Goal: Task Accomplishment & Management: Manage account settings

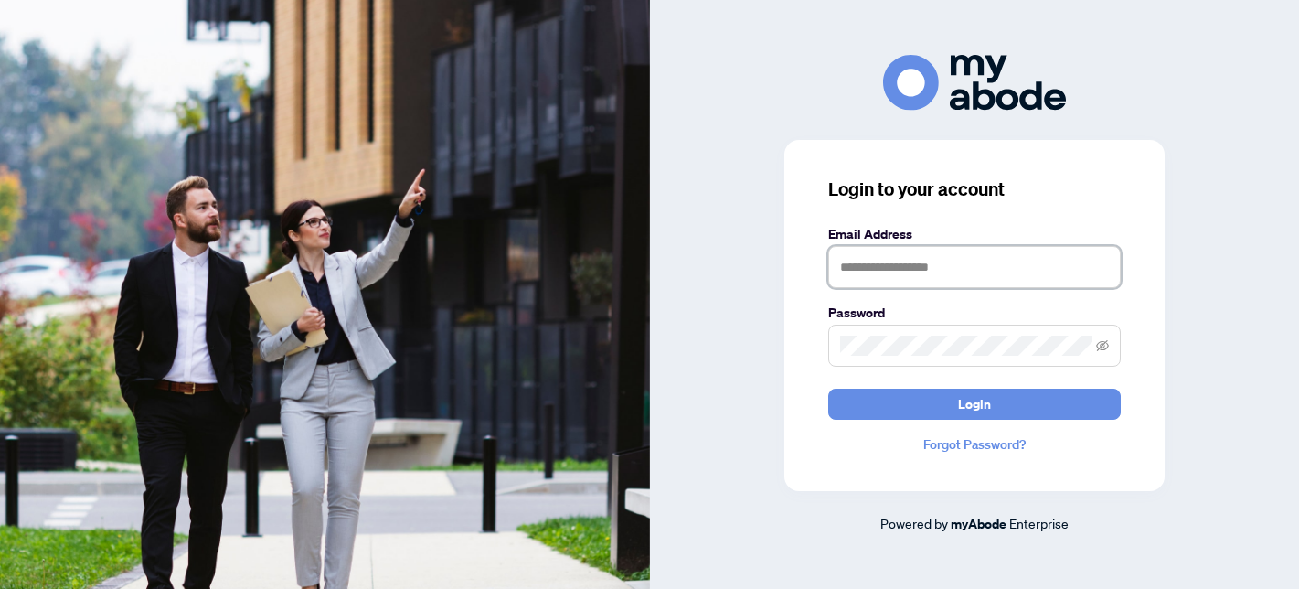
click at [907, 250] on input "text" at bounding box center [974, 267] width 292 height 42
type input "**********"
click at [828, 388] on button "Login" at bounding box center [974, 403] width 292 height 31
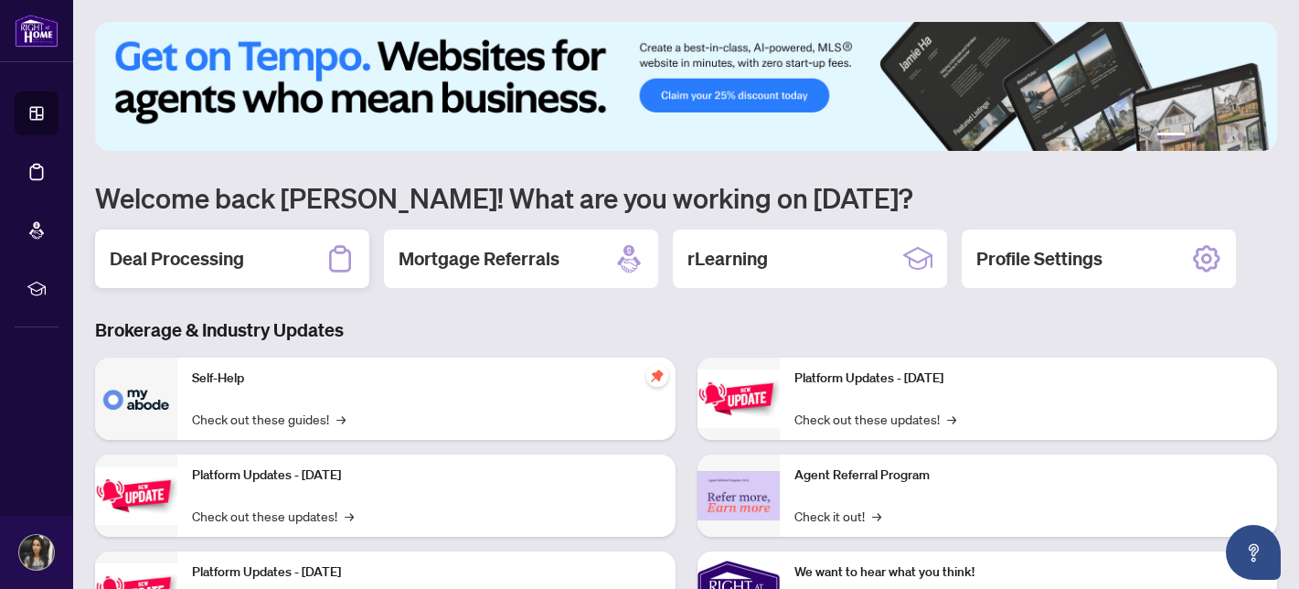
click at [294, 265] on div "Deal Processing" at bounding box center [232, 258] width 274 height 58
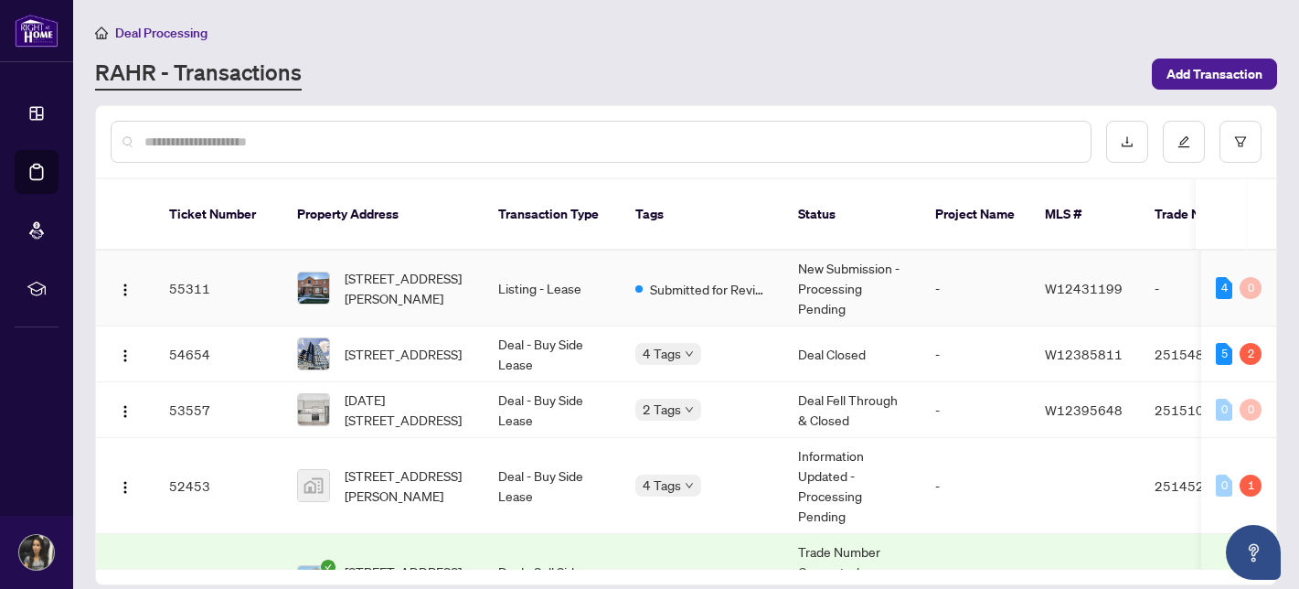
click at [380, 277] on span "[STREET_ADDRESS][PERSON_NAME]" at bounding box center [407, 288] width 124 height 40
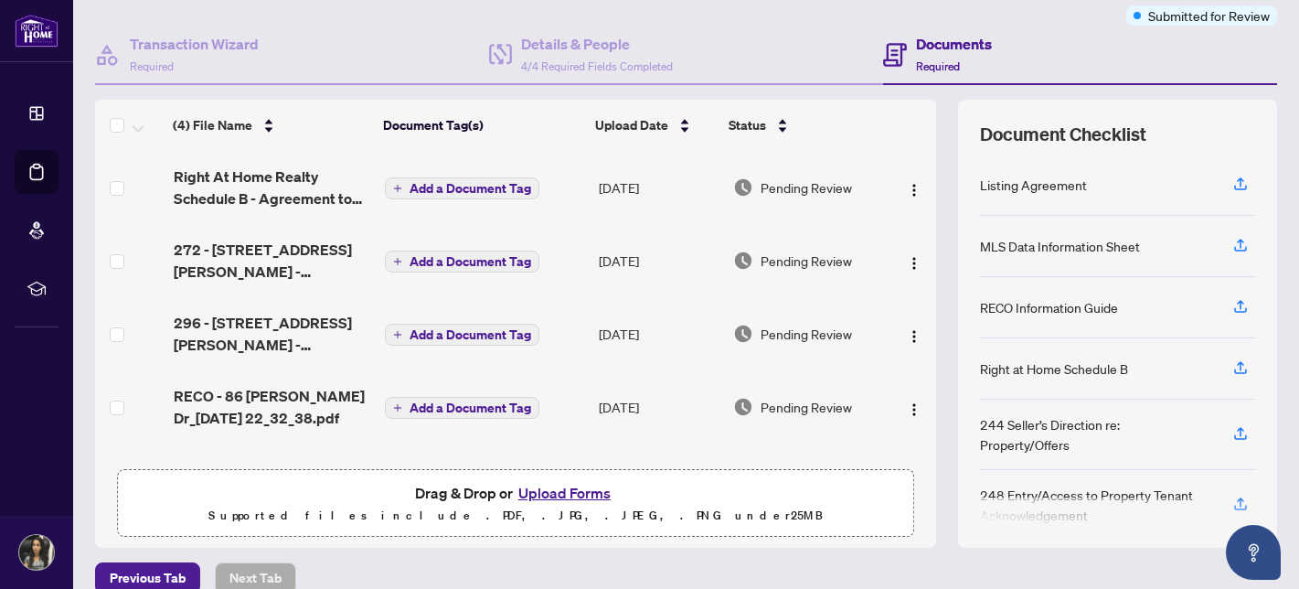
scroll to position [154, 0]
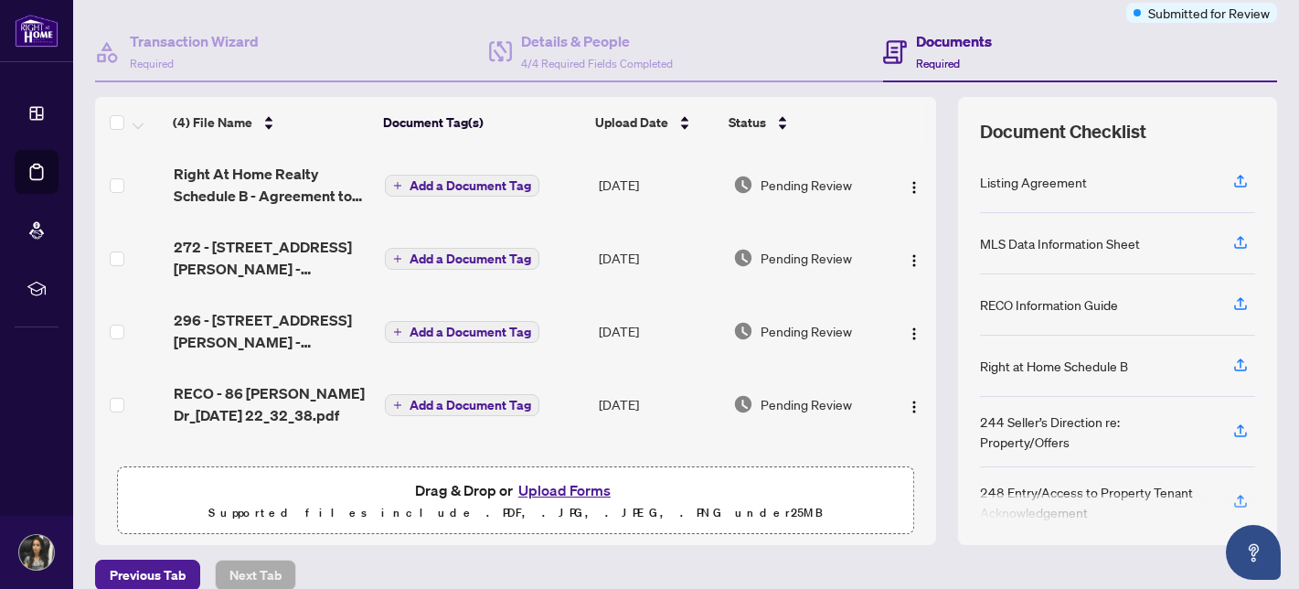
click at [539, 489] on button "Upload Forms" at bounding box center [564, 490] width 103 height 24
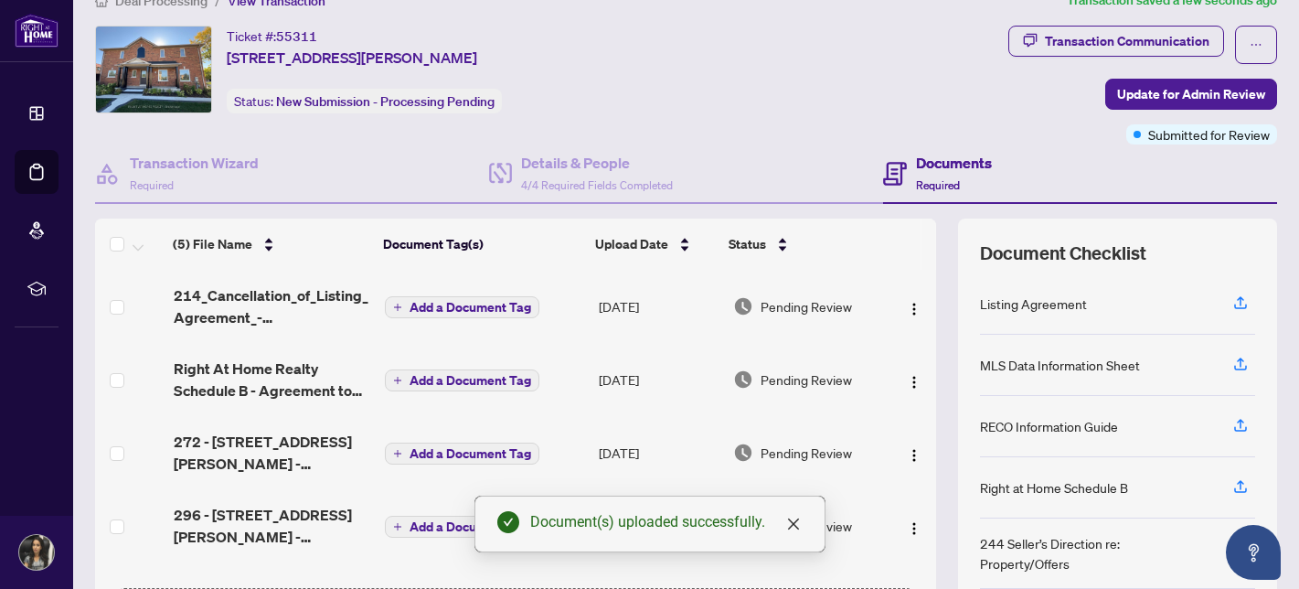
scroll to position [0, 0]
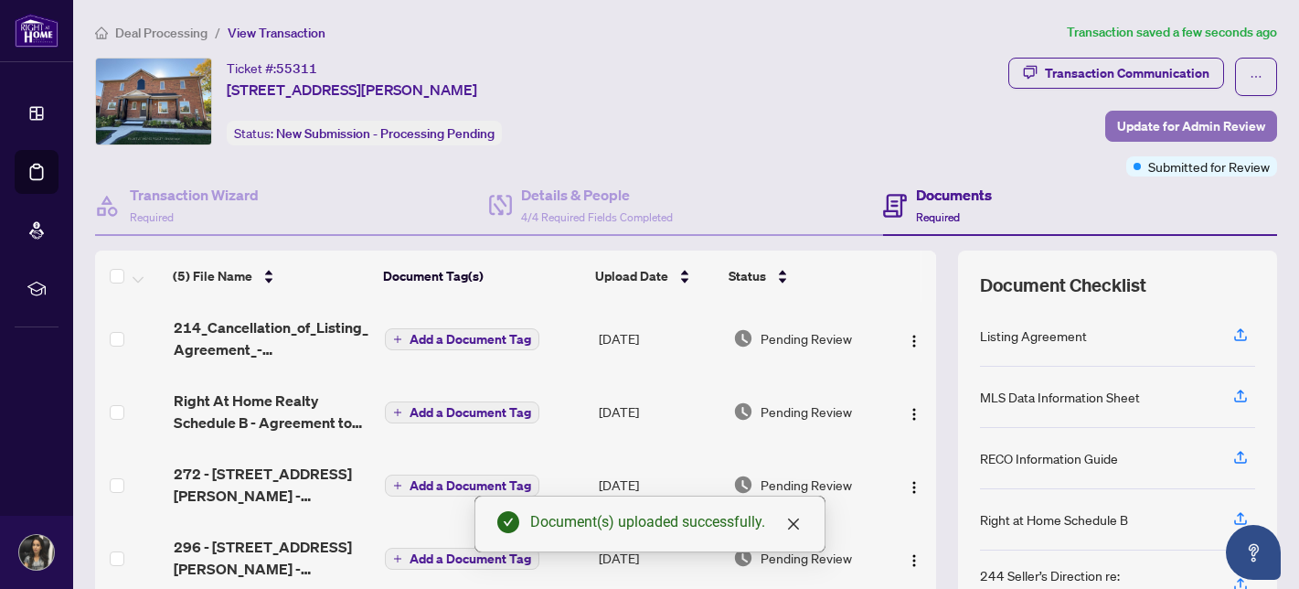
click at [1124, 122] on span "Update for Admin Review" at bounding box center [1191, 126] width 148 height 29
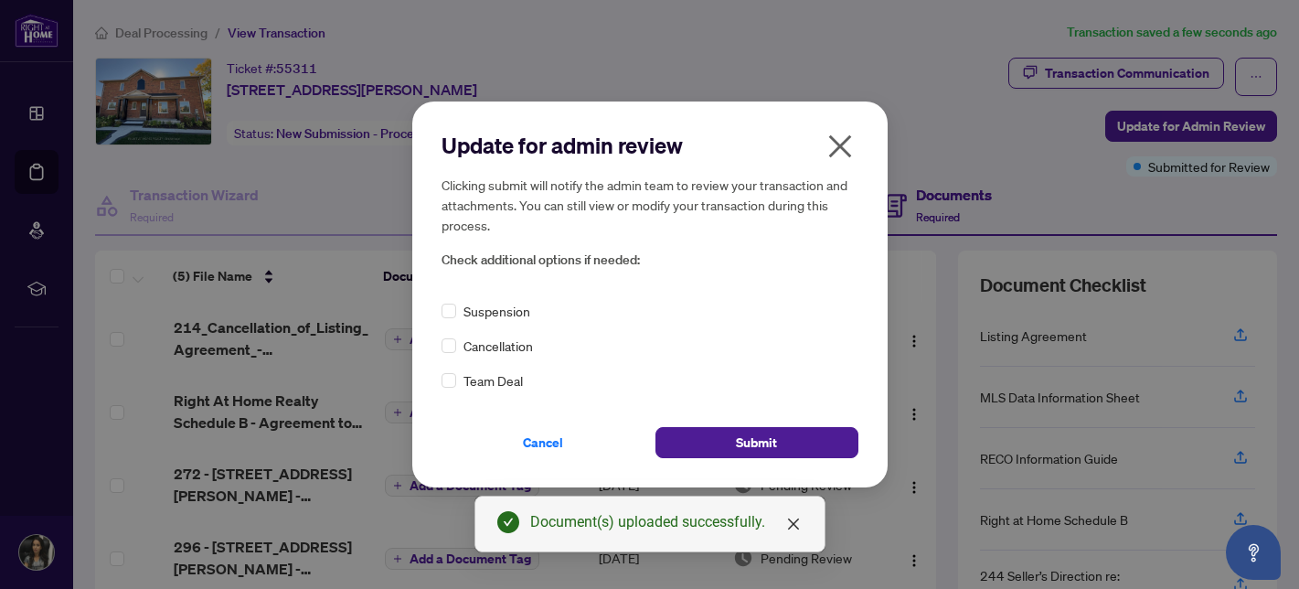
click at [535, 339] on div "Cancellation" at bounding box center [649, 345] width 417 height 20
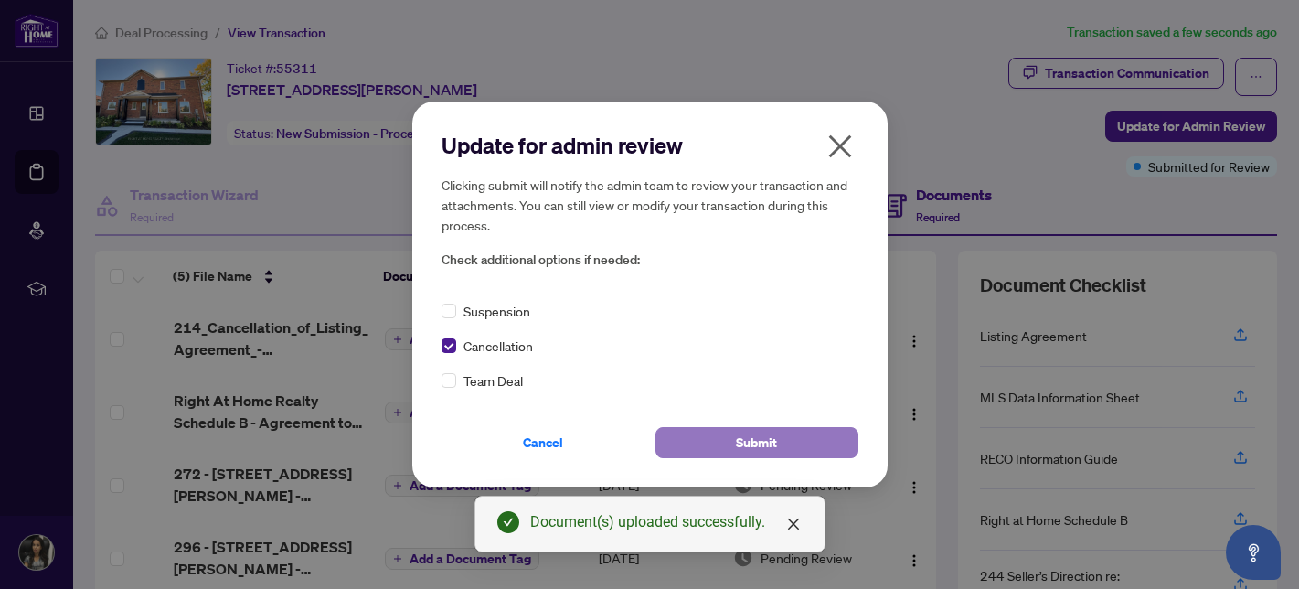
click at [749, 439] on span "Submit" at bounding box center [756, 442] width 41 height 29
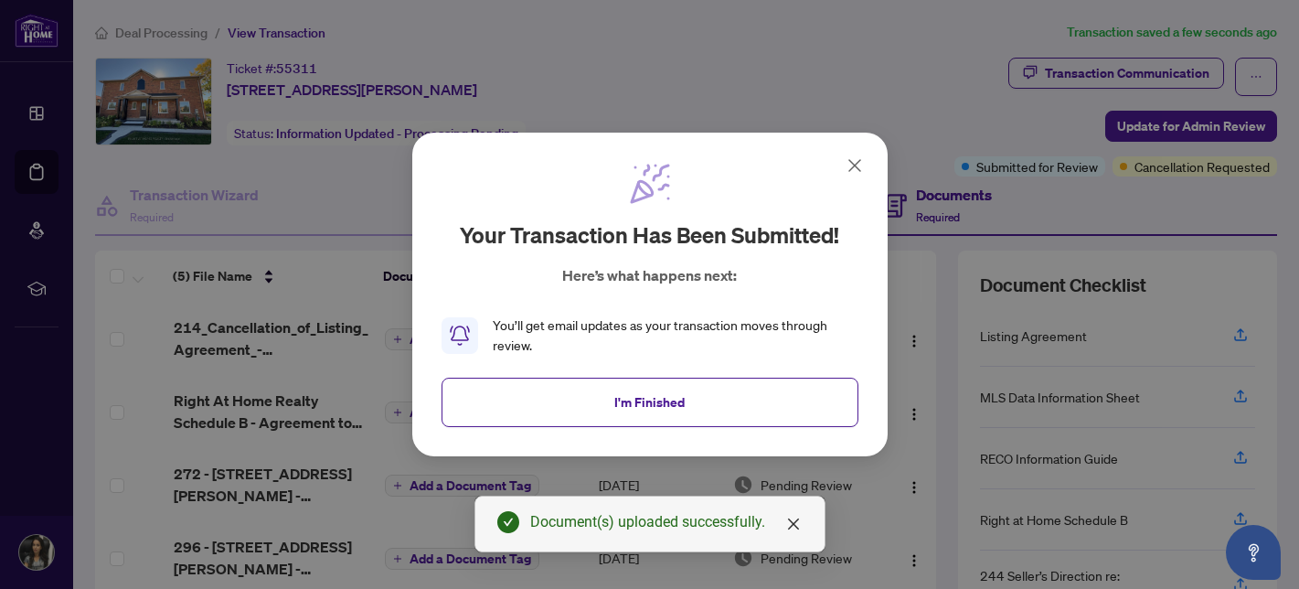
click at [857, 170] on icon at bounding box center [855, 165] width 22 height 22
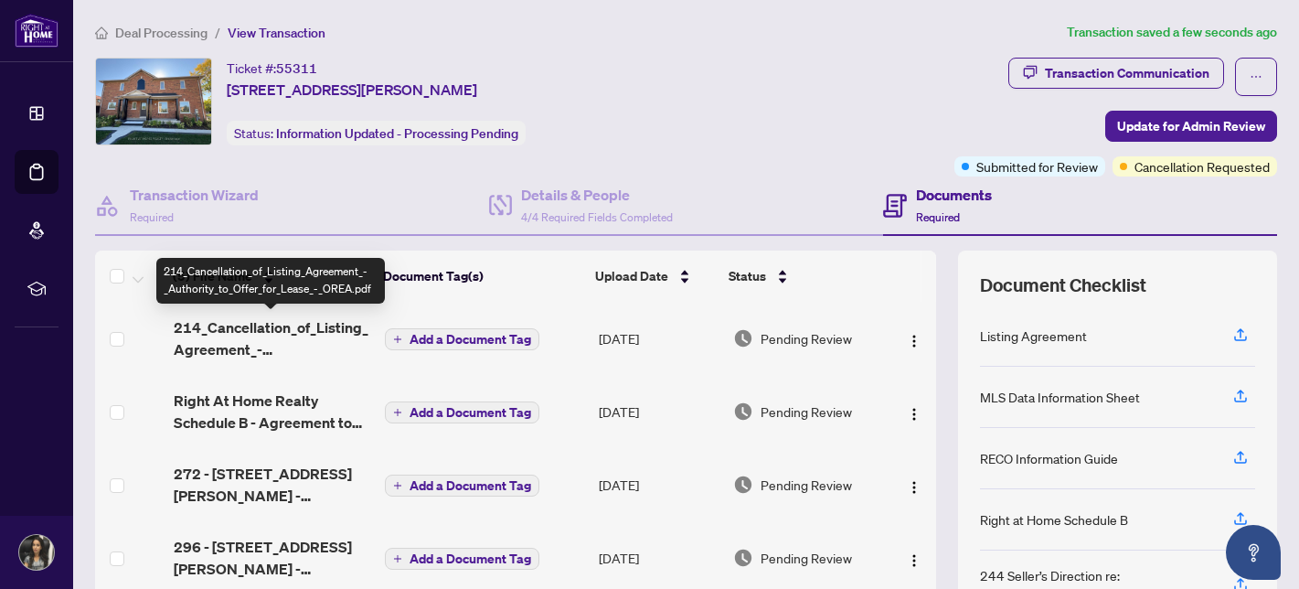
click at [283, 322] on span "214_Cancellation_of_Listing_Agreement_-_Authority_to_Offer_for_Lease_-_OREA.pdf" at bounding box center [272, 338] width 197 height 44
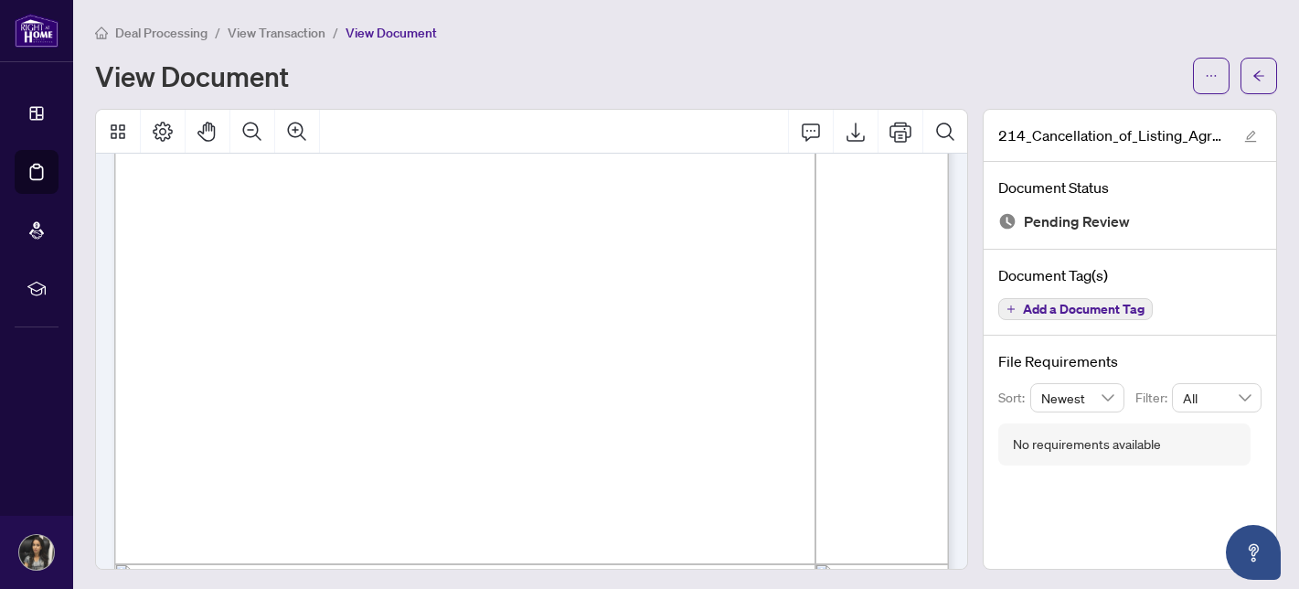
scroll to position [290, 0]
